Goal: Transaction & Acquisition: Purchase product/service

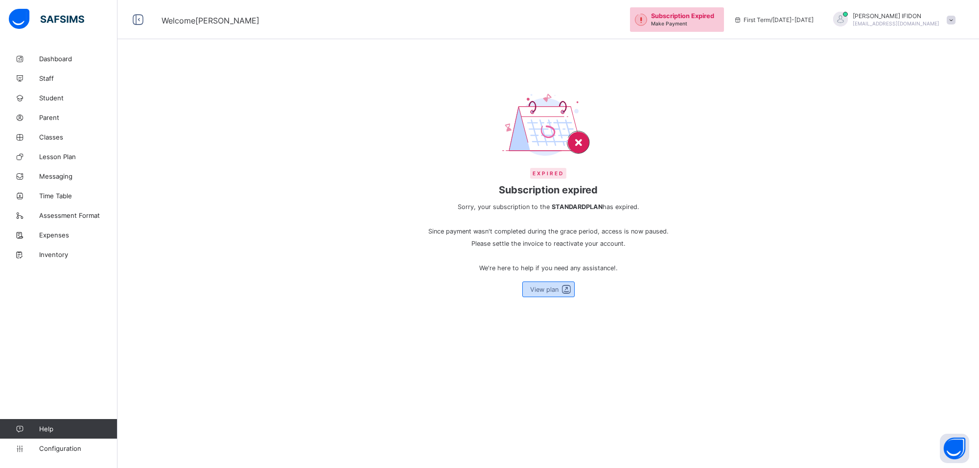
click at [544, 283] on div "View plan" at bounding box center [548, 290] width 52 height 16
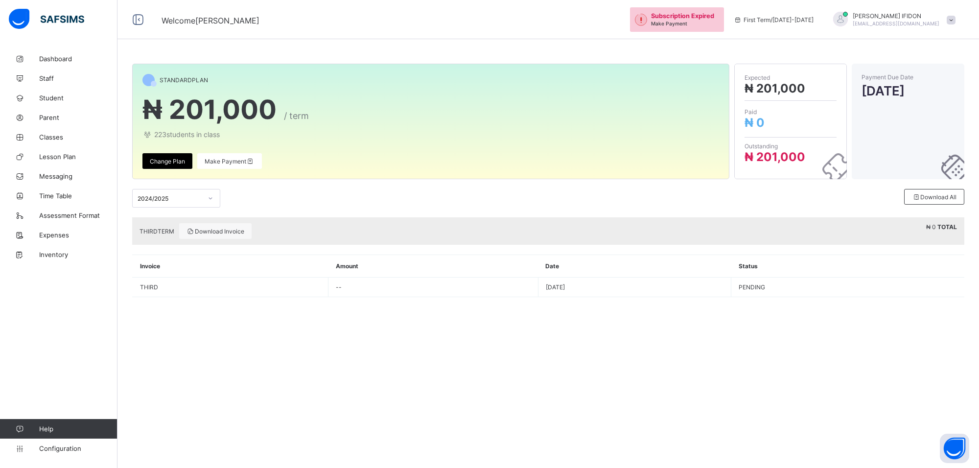
click at [157, 229] on span "THIRD TERM" at bounding box center [157, 231] width 35 height 7
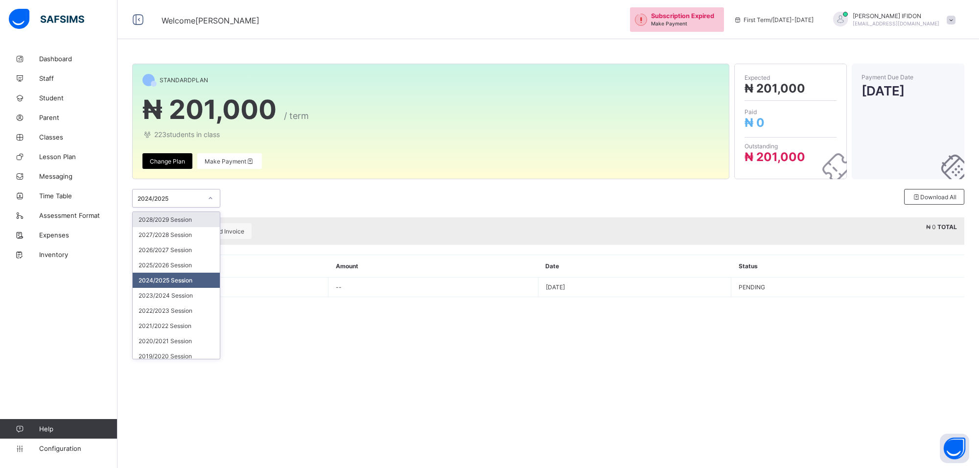
click at [209, 197] on icon at bounding box center [211, 198] width 6 height 10
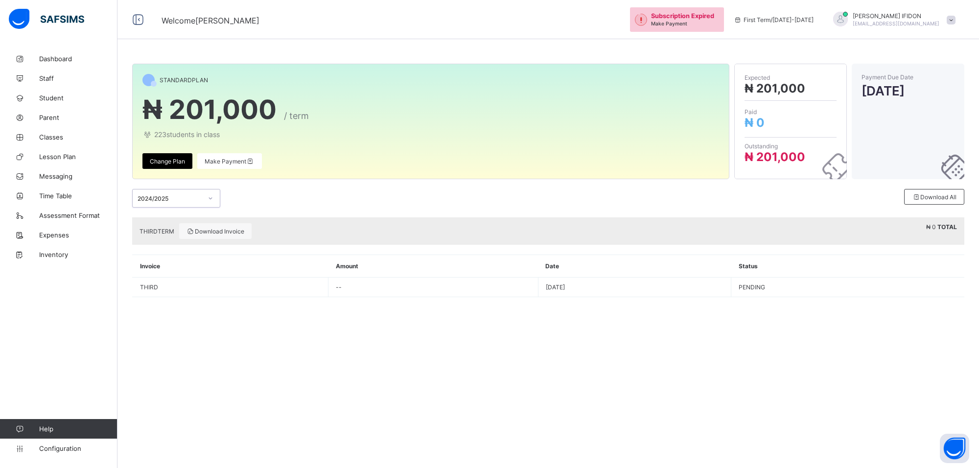
click at [181, 162] on span "Change Plan" at bounding box center [167, 161] width 35 height 7
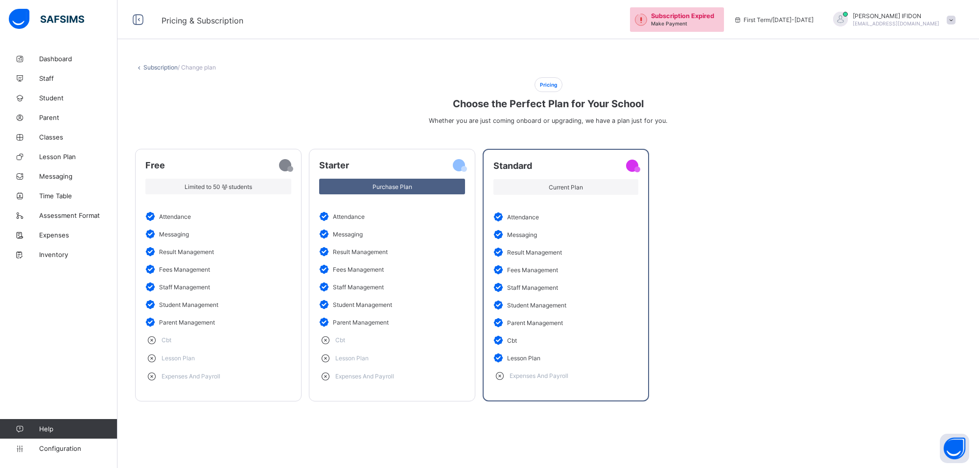
click at [149, 68] on link "Subscription" at bounding box center [160, 67] width 34 height 7
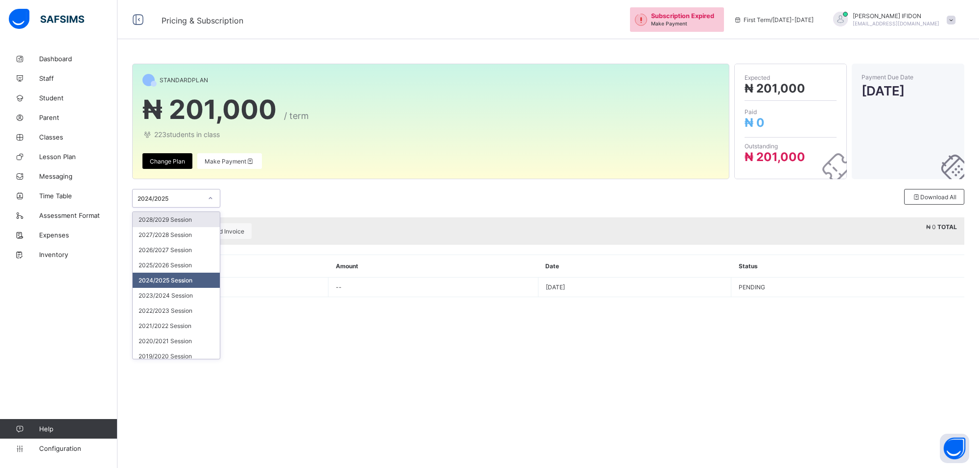
click at [214, 201] on div at bounding box center [210, 198] width 17 height 16
click at [160, 267] on div "2025/2026 Session" at bounding box center [176, 265] width 87 height 15
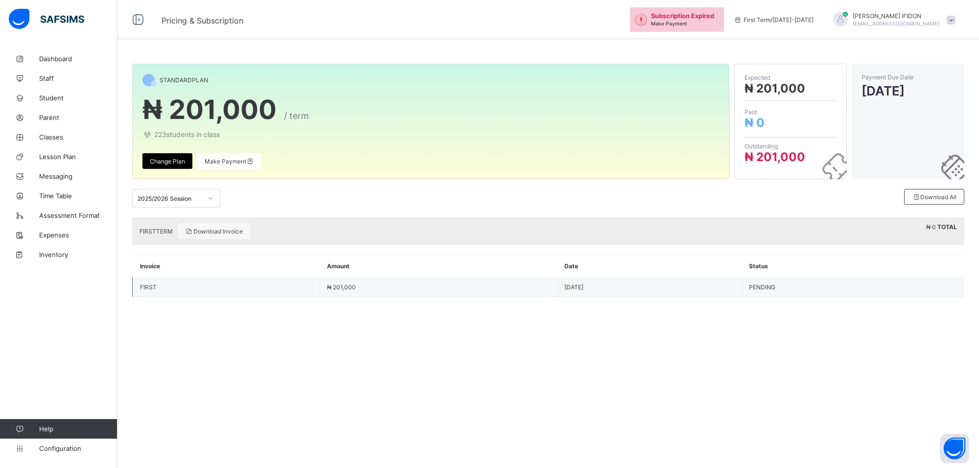
click at [334, 284] on span "₦ 201,000" at bounding box center [341, 286] width 29 height 7
click at [936, 290] on td "PENDING" at bounding box center [853, 288] width 223 height 20
click at [367, 288] on td "₦ 201,000" at bounding box center [438, 288] width 237 height 20
click at [815, 96] on div "Expected ₦ 201,000" at bounding box center [791, 85] width 92 height 32
click at [204, 227] on div "Download Invoice" at bounding box center [214, 231] width 72 height 16
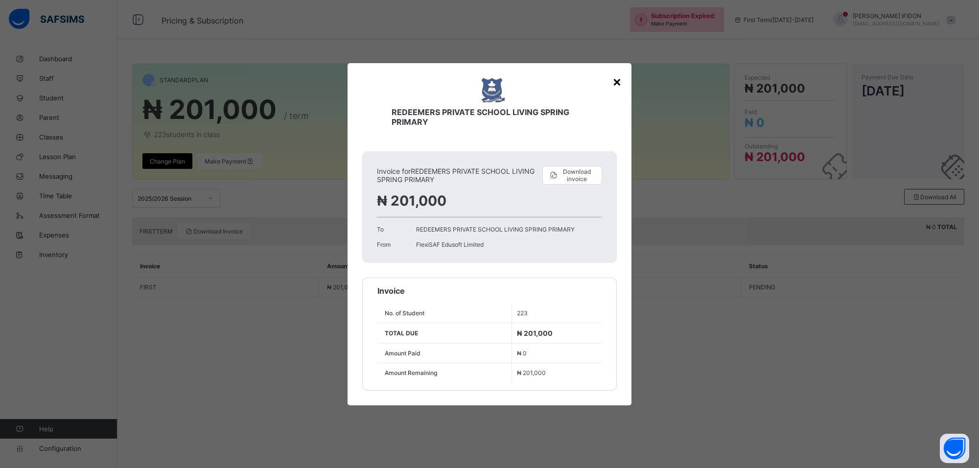
click at [616, 80] on div "×" at bounding box center [617, 81] width 9 height 17
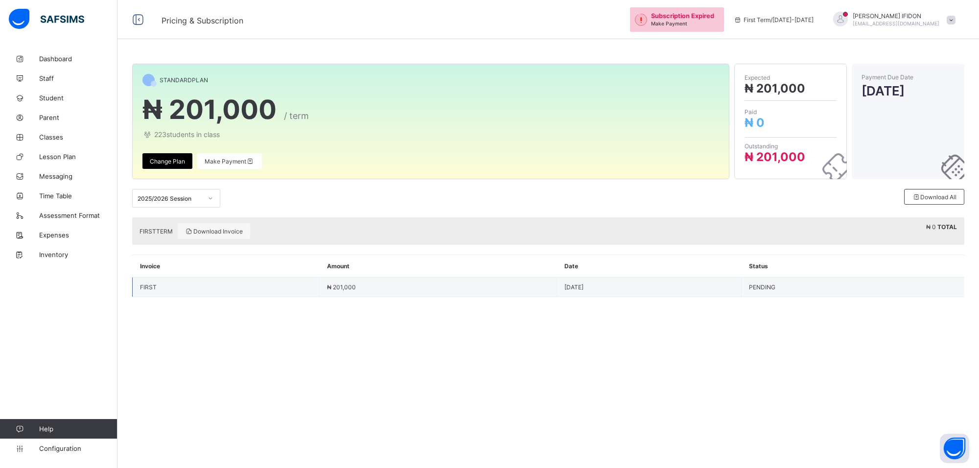
click at [179, 290] on td "FIRST" at bounding box center [226, 287] width 187 height 19
click at [375, 288] on td "₦ 201,000" at bounding box center [438, 288] width 237 height 20
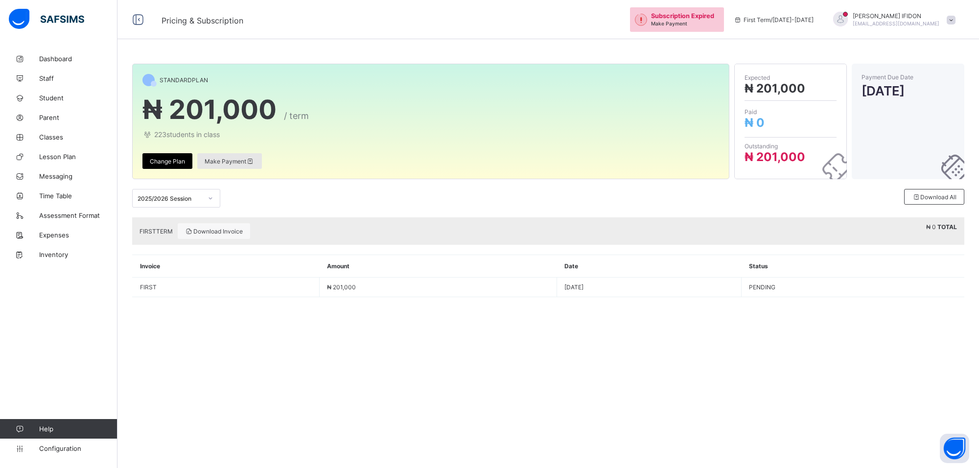
click at [212, 161] on span "Make Payment" at bounding box center [230, 161] width 50 height 7
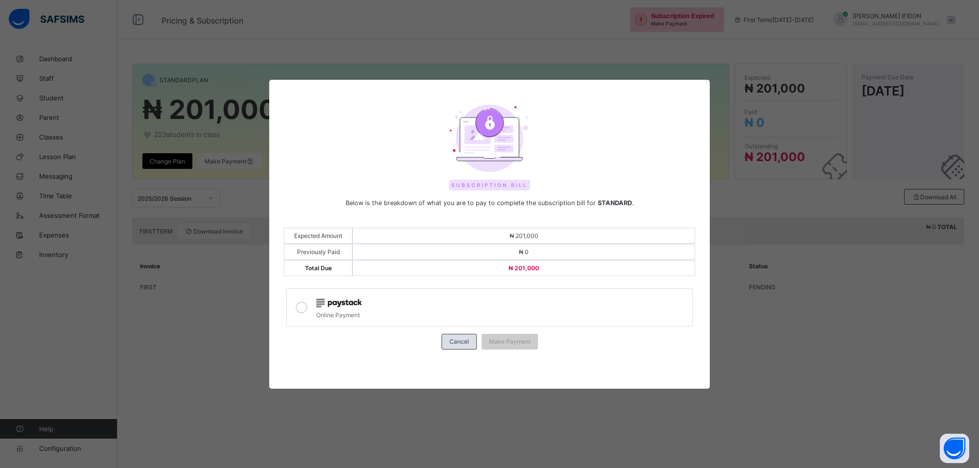
click at [449, 334] on div "Cancel" at bounding box center [459, 342] width 35 height 16
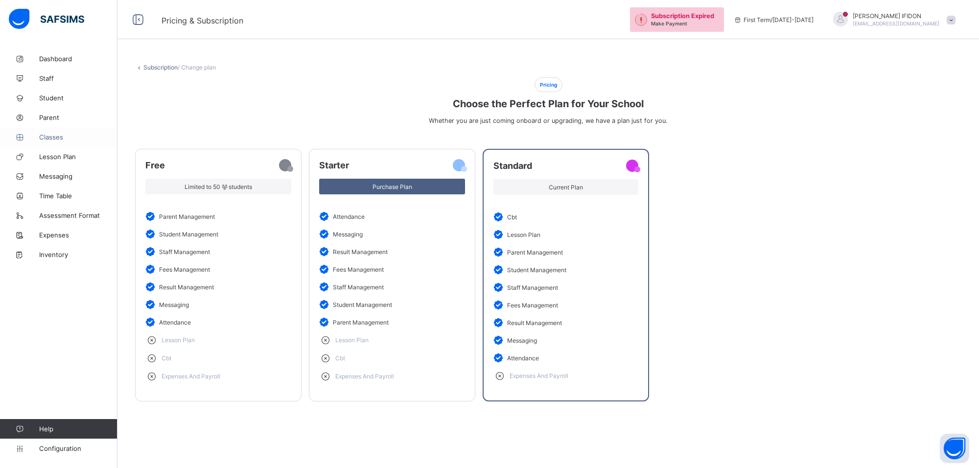
click at [56, 141] on link "Classes" at bounding box center [59, 137] width 118 height 20
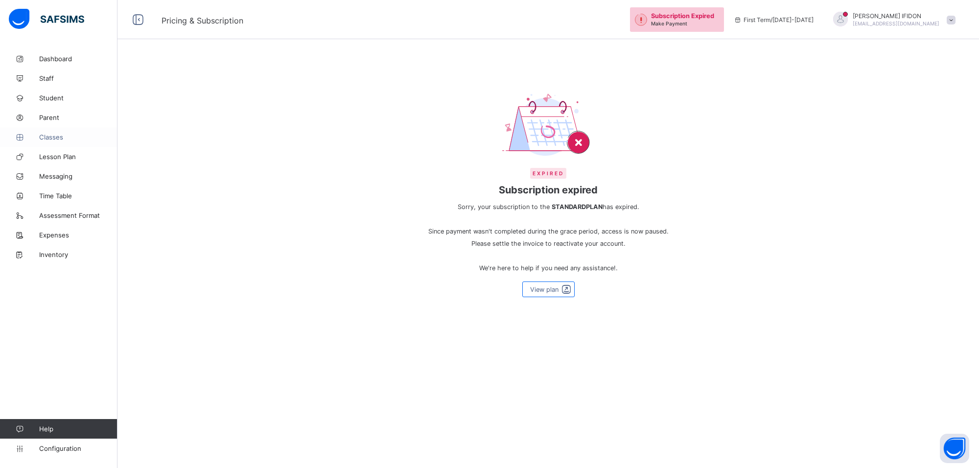
click at [59, 140] on span "Classes" at bounding box center [78, 137] width 78 height 8
click at [70, 277] on span "Assessment Format" at bounding box center [78, 274] width 78 height 8
click at [70, 248] on link "Time Table" at bounding box center [59, 255] width 118 height 20
click at [69, 236] on span "Messaging" at bounding box center [78, 235] width 78 height 8
click at [69, 216] on span "Lesson Plan" at bounding box center [78, 216] width 78 height 8
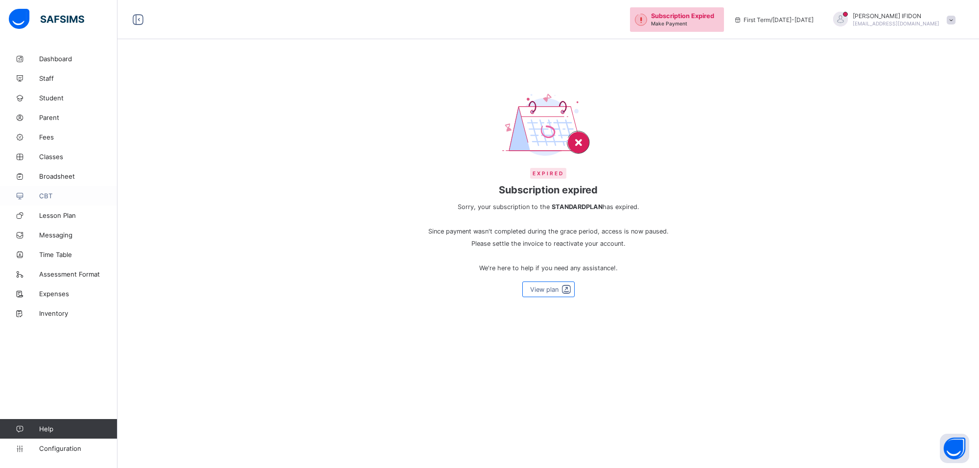
click at [67, 204] on link "CBT" at bounding box center [59, 196] width 118 height 20
click at [67, 197] on span "CBT" at bounding box center [78, 196] width 78 height 8
click at [539, 286] on span "View plan" at bounding box center [544, 289] width 28 height 7
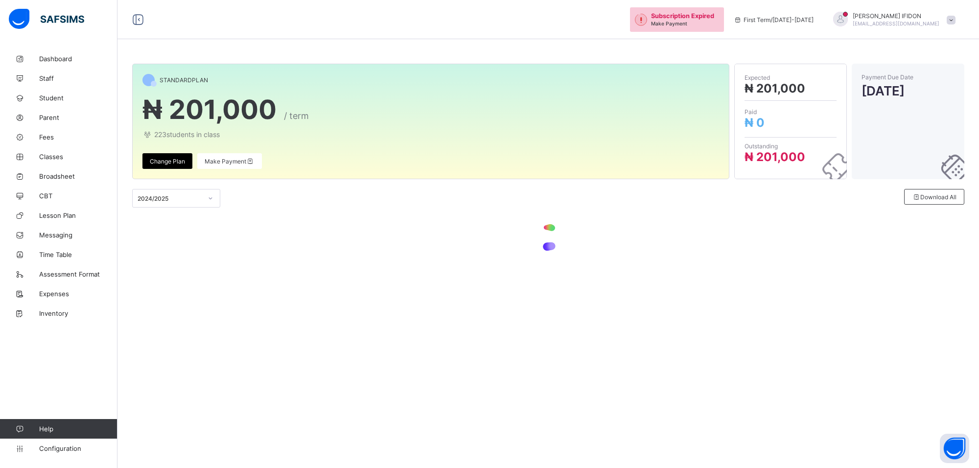
click at [718, 24] on div "Subscription Expired Make Payment" at bounding box center [685, 19] width 68 height 15
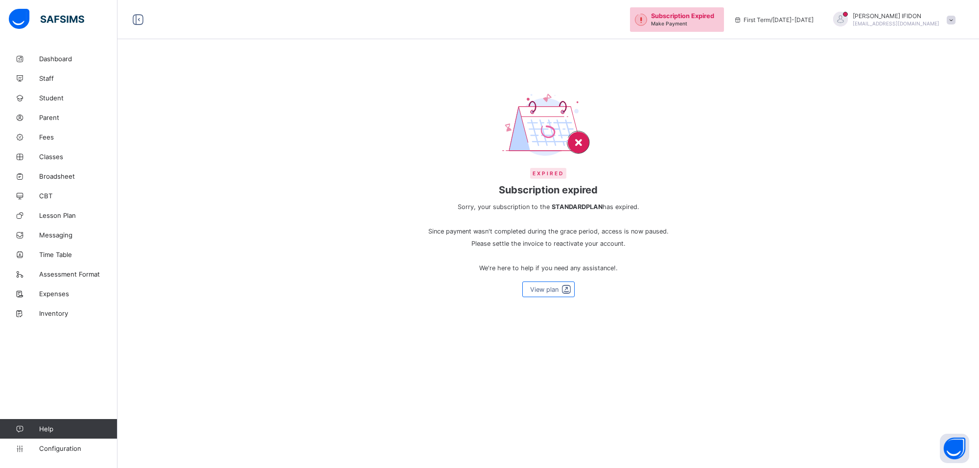
click at [718, 24] on div "Subscription Expired Make Payment" at bounding box center [685, 19] width 68 height 15
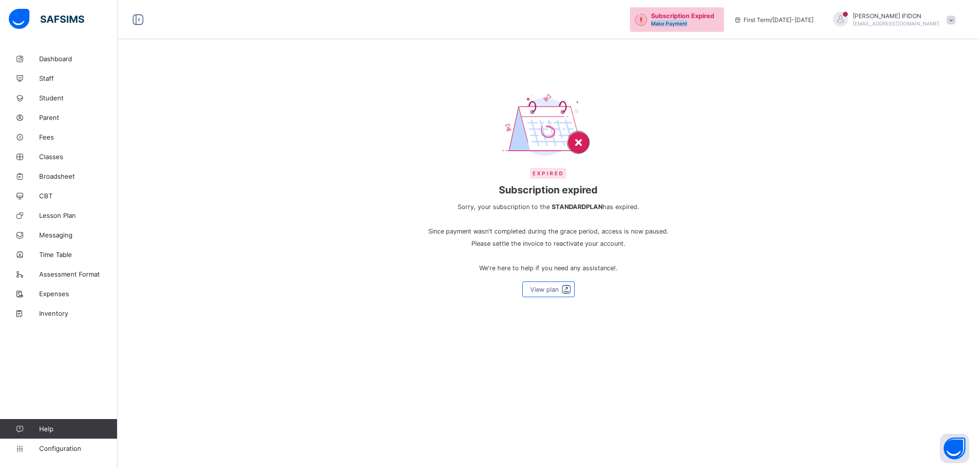
click at [719, 26] on div "Subscription Expired Make Payment" at bounding box center [685, 19] width 68 height 15
click at [719, 25] on div "Subscription Expired Make Payment" at bounding box center [685, 19] width 68 height 15
click at [552, 287] on span "View plan" at bounding box center [544, 289] width 28 height 7
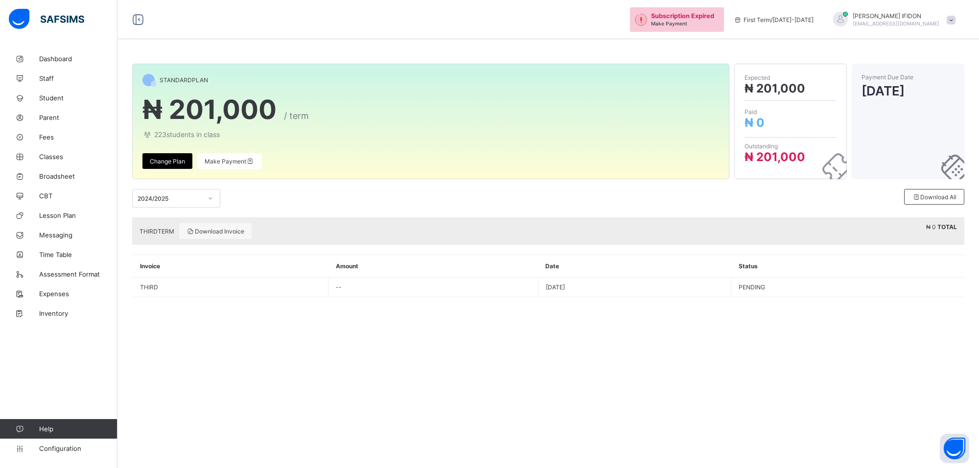
click at [779, 141] on div "Outstanding ₦ 201,000" at bounding box center [791, 153] width 92 height 31
click at [793, 135] on div "Paid ₦ 0" at bounding box center [791, 119] width 92 height 37
drag, startPoint x: 793, startPoint y: 135, endPoint x: 823, endPoint y: 181, distance: 54.6
click at [799, 162] on div "Expected ₦ 201,000 Paid ₦ 0 Outstanding ₦ 201,000" at bounding box center [790, 122] width 113 height 116
click at [958, 231] on div "THIRD TERM Download Invoice ₦ 0 TOTAL" at bounding box center [548, 230] width 832 height 27
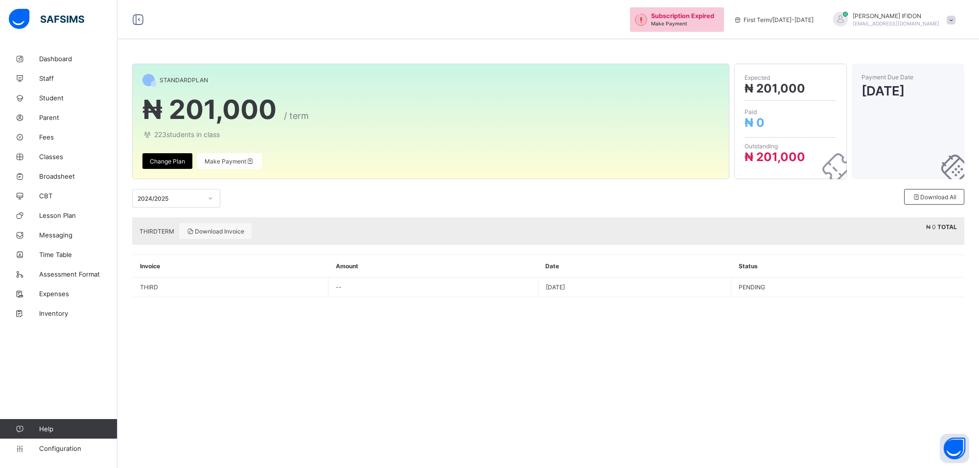
click at [958, 231] on div "THIRD TERM Download Invoice ₦ 0 TOTAL" at bounding box center [548, 230] width 832 height 27
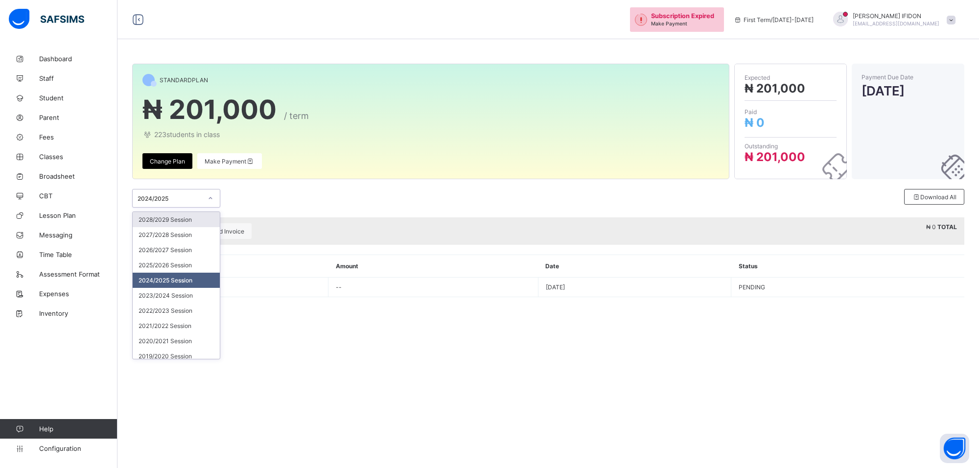
click at [216, 197] on div at bounding box center [210, 198] width 17 height 16
click at [163, 259] on div "2025/2026 Session" at bounding box center [176, 265] width 87 height 15
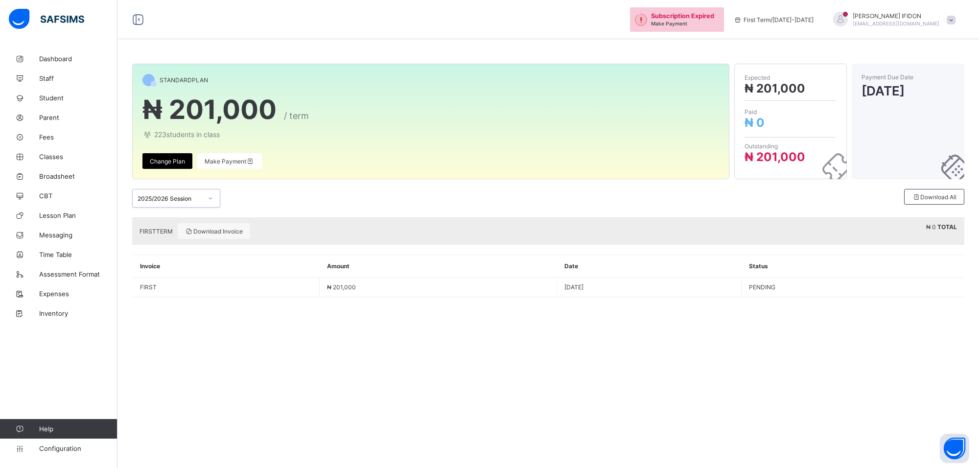
click at [201, 104] on span "₦ 201,000" at bounding box center [209, 110] width 134 height 32
drag, startPoint x: 194, startPoint y: 109, endPoint x: 165, endPoint y: 109, distance: 29.4
click at [175, 109] on span "₦ 201,000" at bounding box center [209, 110] width 134 height 32
click at [159, 109] on span "₦ 201,000" at bounding box center [209, 110] width 134 height 32
click at [197, 121] on span "₦ 201,000" at bounding box center [209, 110] width 134 height 32
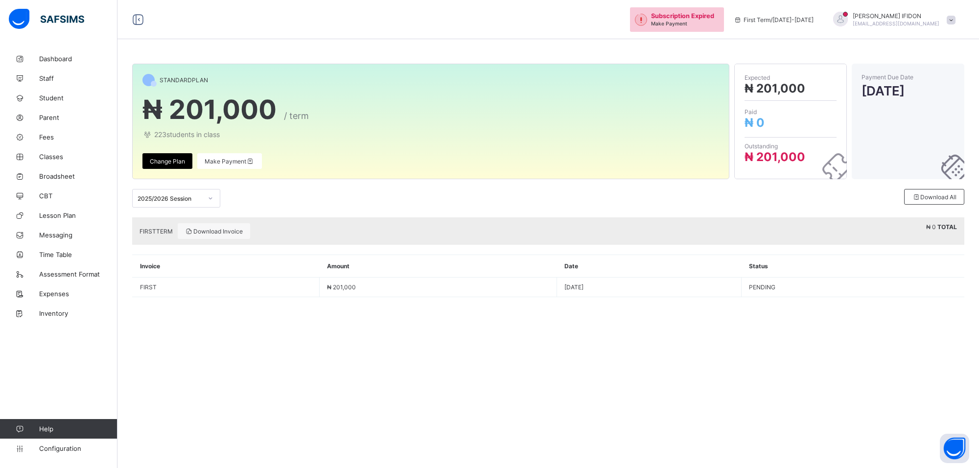
click at [201, 120] on span "₦ 201,000" at bounding box center [209, 110] width 134 height 32
click at [213, 108] on span "₦ 201,000" at bounding box center [209, 110] width 134 height 32
click at [271, 128] on span at bounding box center [430, 127] width 577 height 5
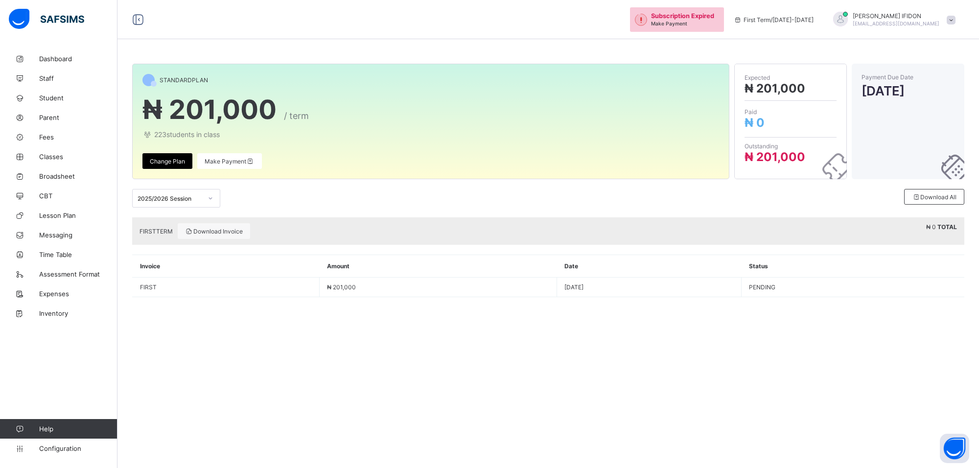
click at [923, 226] on div "FIRST TERM Download Invoice ₦ 0 TOTAL" at bounding box center [548, 230] width 832 height 27
click at [697, 273] on th "Date" at bounding box center [649, 266] width 185 height 23
click at [699, 291] on td "[DATE]" at bounding box center [649, 288] width 185 height 20
click at [699, 292] on td "[DATE]" at bounding box center [649, 288] width 185 height 20
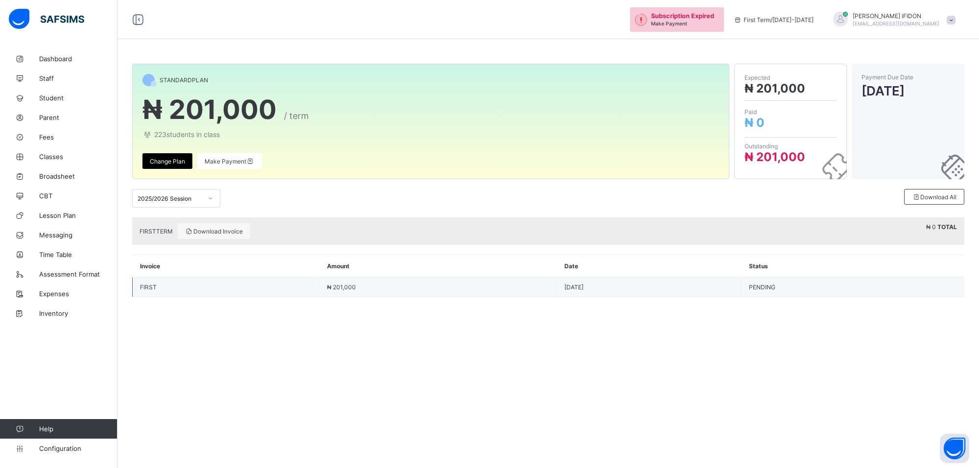
click at [699, 292] on td "[DATE]" at bounding box center [649, 288] width 185 height 20
click at [700, 292] on td "[DATE]" at bounding box center [649, 288] width 185 height 20
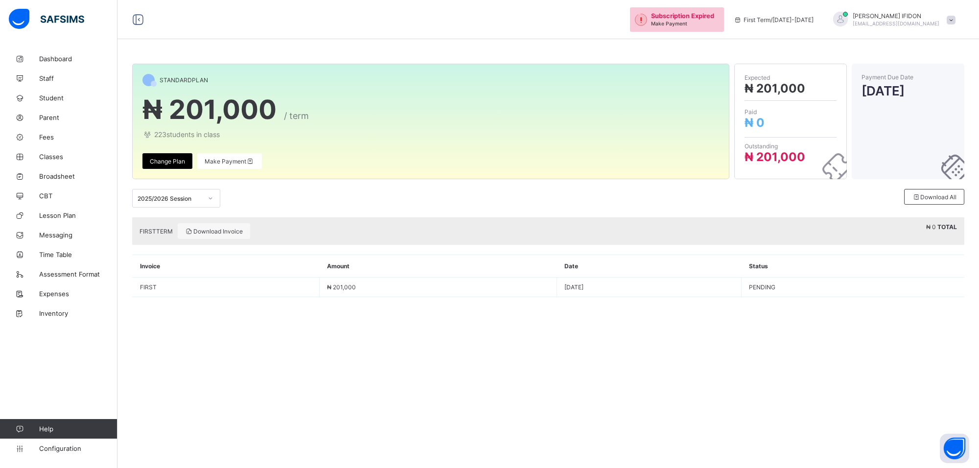
click at [616, 241] on div "FIRST TERM Download Invoice ₦ 0 TOTAL" at bounding box center [548, 230] width 832 height 27
drag, startPoint x: 616, startPoint y: 241, endPoint x: 445, endPoint y: 225, distance: 172.1
click at [610, 241] on div "FIRST TERM Download Invoice ₦ 0 TOTAL" at bounding box center [548, 230] width 832 height 27
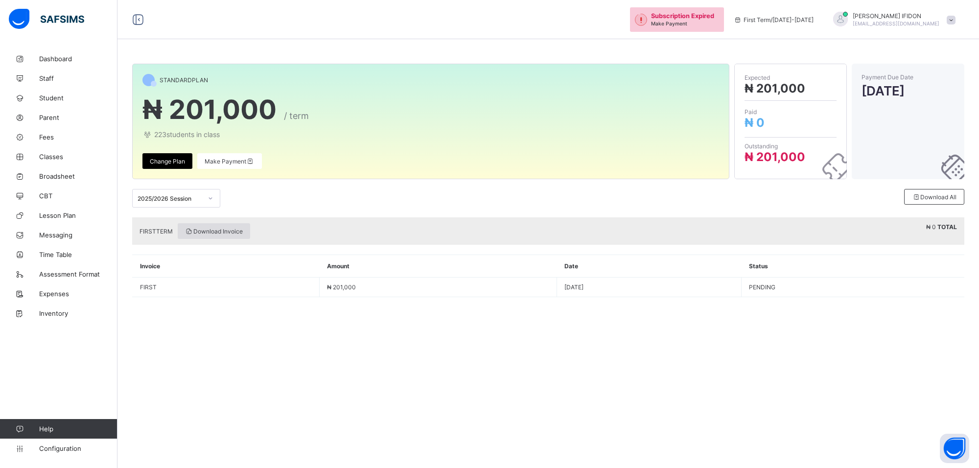
click at [196, 231] on span "Download Invoice" at bounding box center [214, 231] width 58 height 7
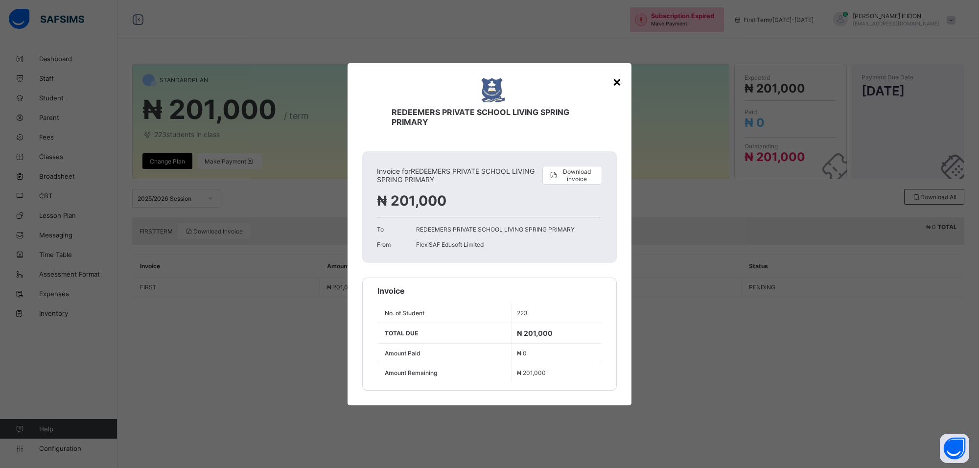
click at [618, 83] on div "×" at bounding box center [617, 81] width 9 height 17
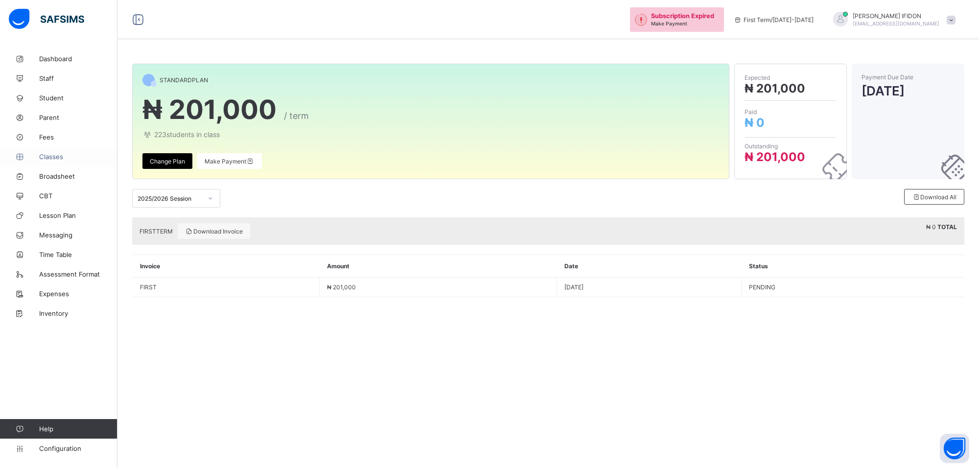
click at [47, 157] on span "Classes" at bounding box center [78, 157] width 78 height 8
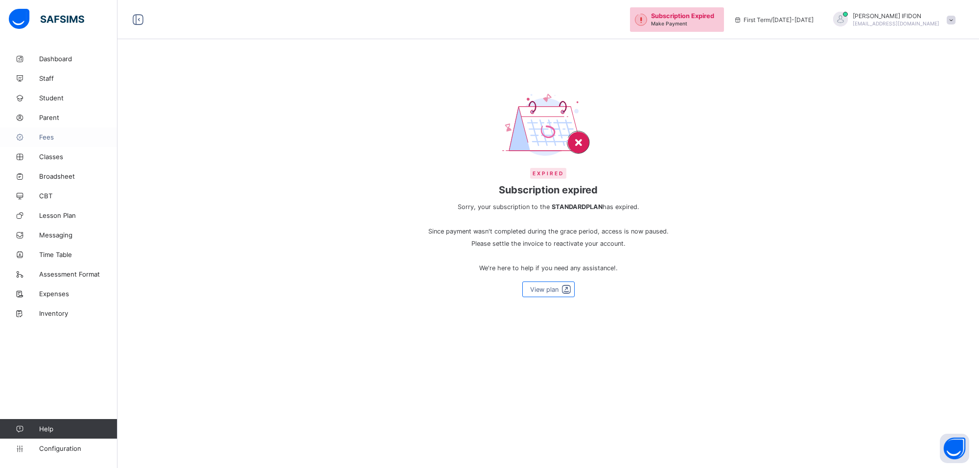
click at [49, 139] on span "Fees" at bounding box center [78, 137] width 78 height 8
click at [52, 157] on span "Classes" at bounding box center [78, 157] width 78 height 8
click at [58, 181] on link "Broadsheet" at bounding box center [59, 176] width 118 height 20
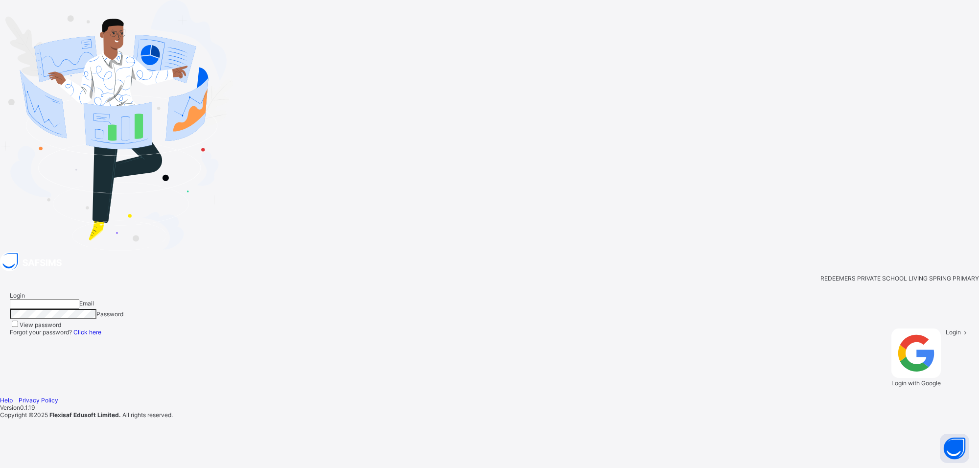
type input "**********"
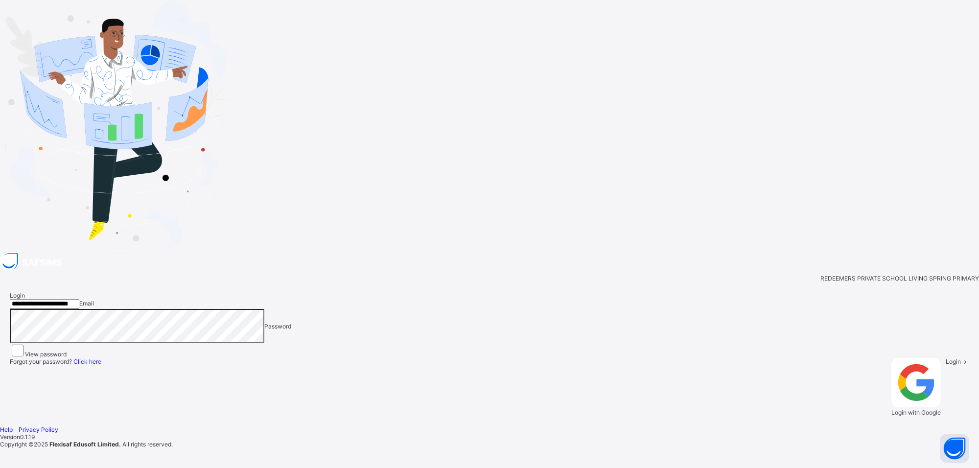
click at [946, 358] on div "Login" at bounding box center [958, 387] width 24 height 58
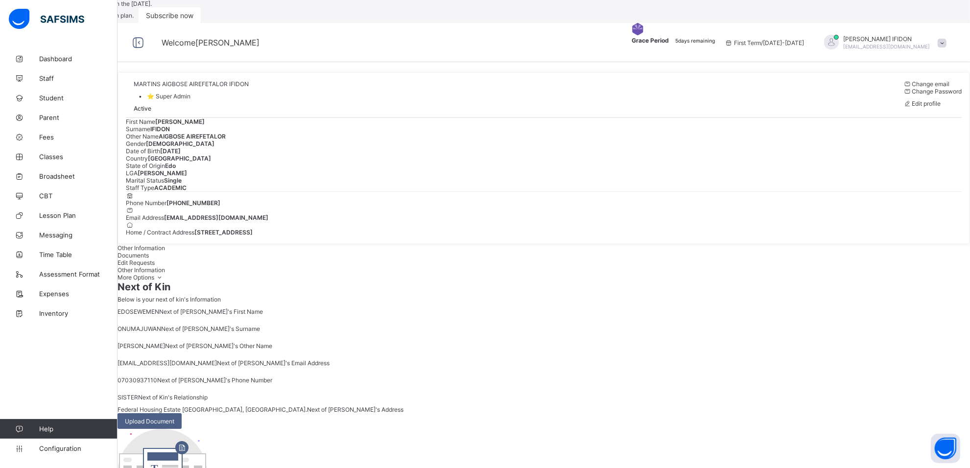
click at [710, 44] on span "5 days remaining" at bounding box center [695, 41] width 40 height 6
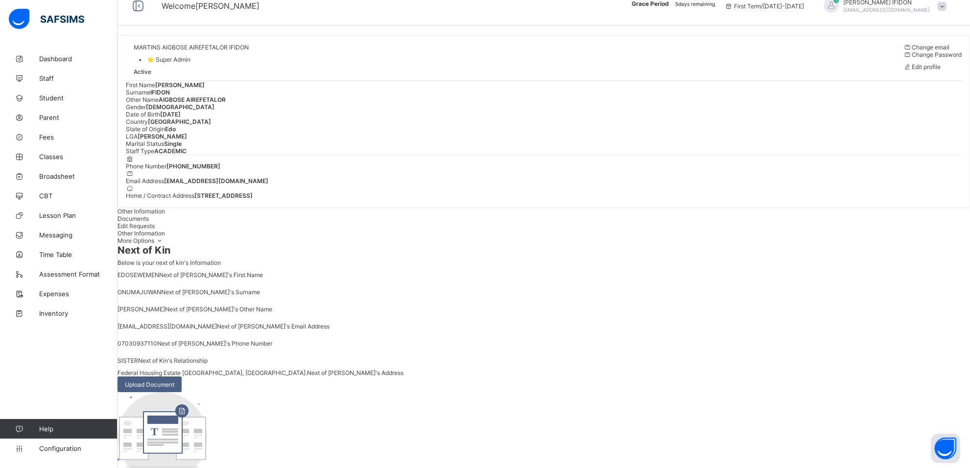
scroll to position [47, 0]
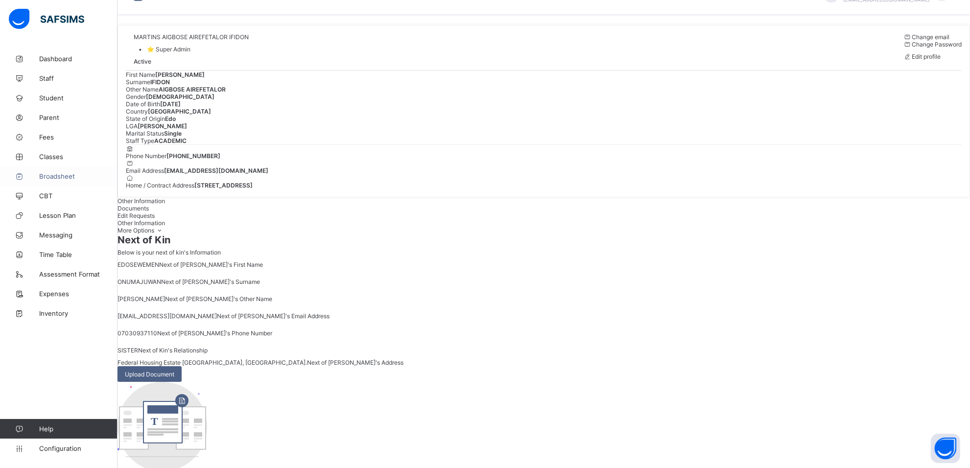
click at [73, 175] on span "Broadsheet" at bounding box center [78, 176] width 78 height 8
